Goal: Obtain resource: Obtain resource

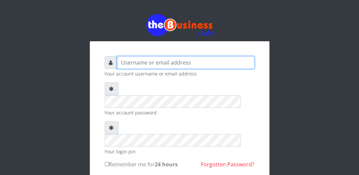
drag, startPoint x: 0, startPoint y: 0, endPoint x: 123, endPoint y: 61, distance: 137.7
click at [123, 61] on input "text" at bounding box center [186, 62] width 138 height 13
type input "happinesschidera20@gmail.com"
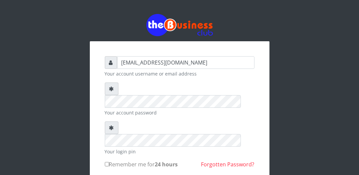
click at [107, 161] on label "Remember me for 24 hours" at bounding box center [141, 165] width 73 height 8
click at [107, 162] on input "Remember me for 24 hours" at bounding box center [107, 164] width 4 height 4
checkbox input "true"
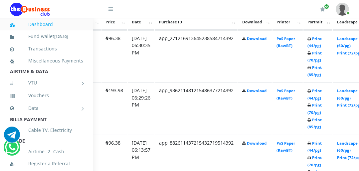
scroll to position [384, 90]
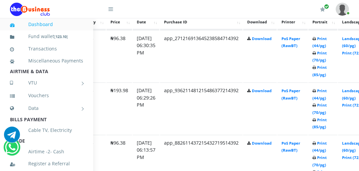
click at [317, 68] on icon at bounding box center [315, 68] width 4 height 4
click at [327, 69] on b "Print (44/pg) Print (70/pg) Print (85/pg)" at bounding box center [320, 56] width 14 height 41
click at [327, 70] on link "Print (85/pg)" at bounding box center [320, 71] width 14 height 12
click at [317, 68] on icon at bounding box center [315, 68] width 4 height 4
click at [317, 69] on icon at bounding box center [315, 68] width 4 height 4
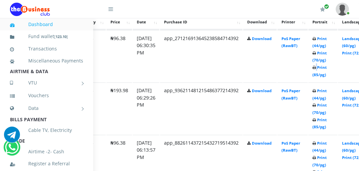
click at [326, 70] on b "Print (44/pg) Print (70/pg) Print (85/pg)" at bounding box center [320, 56] width 14 height 41
click at [326, 70] on td "Print (44/pg) Print (70/pg) Print (85/pg)" at bounding box center [323, 56] width 29 height 52
click at [327, 71] on td "Print (44/pg) Print (70/pg) Print (85/pg)" at bounding box center [323, 56] width 29 height 52
click at [327, 72] on td "Print (44/pg) Print (70/pg) Print (85/pg)" at bounding box center [323, 56] width 29 height 52
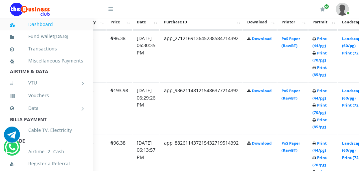
click at [317, 69] on icon at bounding box center [315, 68] width 4 height 4
click at [317, 70] on icon at bounding box center [315, 68] width 4 height 4
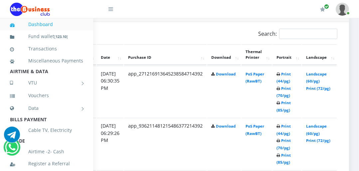
scroll to position [348, 135]
click at [281, 157] on b "Print (44/pg) Print (70/pg) Print (85/pg)" at bounding box center [284, 143] width 14 height 41
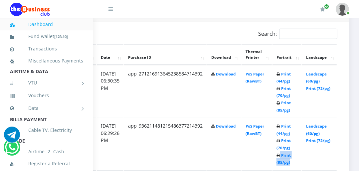
click at [281, 157] on b "Print (44/pg) Print (70/pg) Print (85/pg)" at bounding box center [284, 143] width 14 height 41
click at [281, 156] on b "Print (44/pg) Print (70/pg) Print (85/pg)" at bounding box center [284, 143] width 14 height 41
click at [281, 157] on b "Print (44/pg) Print (70/pg) Print (85/pg)" at bounding box center [284, 143] width 14 height 41
click at [278, 155] on icon at bounding box center [279, 155] width 4 height 4
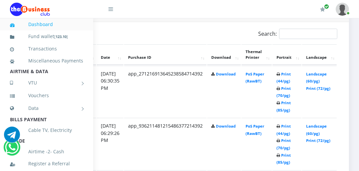
click at [278, 155] on icon at bounding box center [279, 155] width 4 height 4
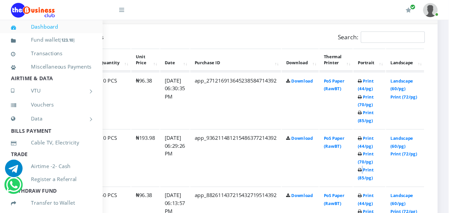
scroll to position [348, 46]
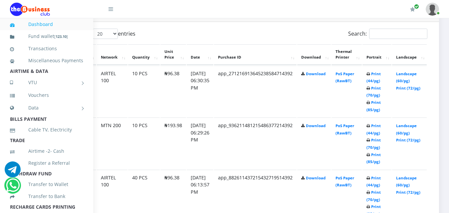
drag, startPoint x: 358, startPoint y: 1, endPoint x: 295, endPoint y: 18, distance: 65.5
click at [295, 18] on div "My Profile Settings Logout" at bounding box center [283, 9] width 313 height 19
click at [359, 157] on icon at bounding box center [369, 155] width 4 height 4
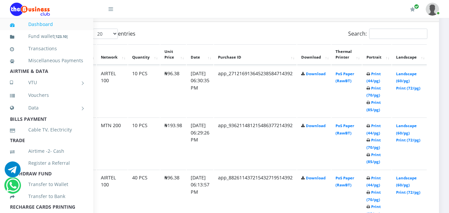
click at [359, 157] on icon at bounding box center [369, 155] width 4 height 4
click at [359, 159] on td "Print (44/pg) Print (70/pg) Print (85/pg)" at bounding box center [377, 144] width 29 height 52
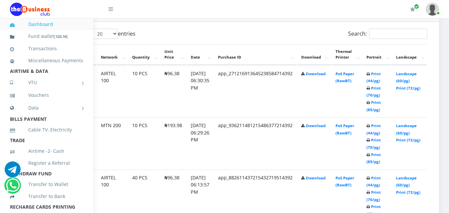
click at [359, 159] on td "Print (44/pg) Print (70/pg) Print (85/pg)" at bounding box center [377, 144] width 29 height 52
click at [359, 154] on b "Print (44/pg) Print (70/pg) Print (85/pg)" at bounding box center [374, 143] width 14 height 41
click at [359, 154] on icon at bounding box center [369, 155] width 4 height 4
click at [359, 155] on icon at bounding box center [369, 155] width 4 height 4
click at [359, 143] on icon at bounding box center [369, 141] width 4 height 4
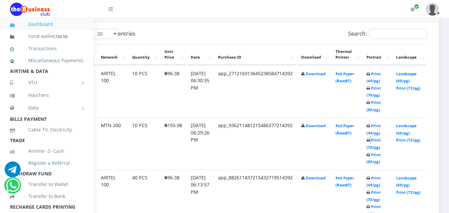
click at [359, 143] on icon at bounding box center [369, 141] width 4 height 4
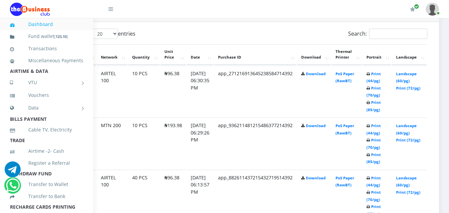
click at [359, 131] on td "Print (44/pg) Print (70/pg) Print (85/pg)" at bounding box center [377, 144] width 29 height 52
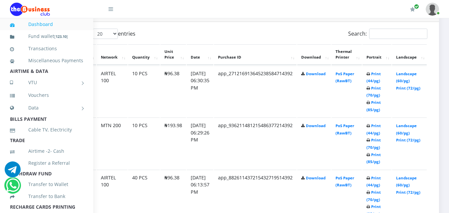
click at [359, 128] on icon at bounding box center [369, 126] width 4 height 4
click at [359, 163] on link "Print (85/pg)" at bounding box center [374, 158] width 14 height 12
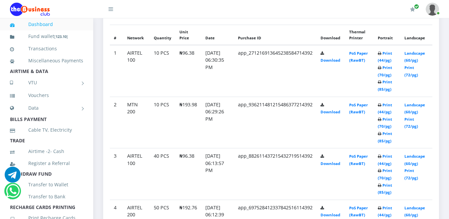
scroll to position [421, 0]
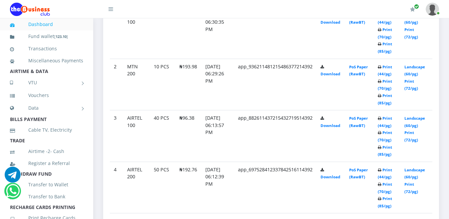
click at [386, 54] on b "Print (44/pg) Print (70/pg) Print (85/pg)" at bounding box center [385, 33] width 14 height 41
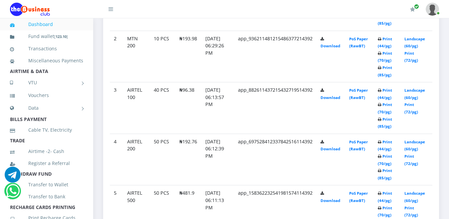
scroll to position [393, 0]
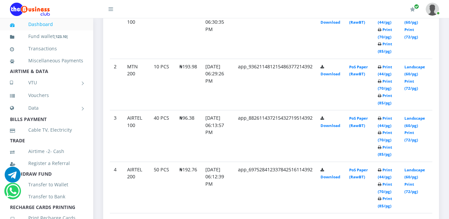
click at [382, 46] on icon at bounding box center [380, 44] width 4 height 4
click at [389, 145] on link "Print (85/pg)" at bounding box center [385, 151] width 14 height 12
click at [384, 54] on b "Print (44/pg) Print (70/pg) Print (85/pg)" at bounding box center [385, 33] width 14 height 41
click at [382, 32] on icon at bounding box center [380, 30] width 4 height 4
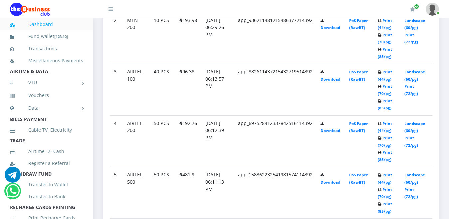
scroll to position [448, 0]
